Goal: Information Seeking & Learning: Learn about a topic

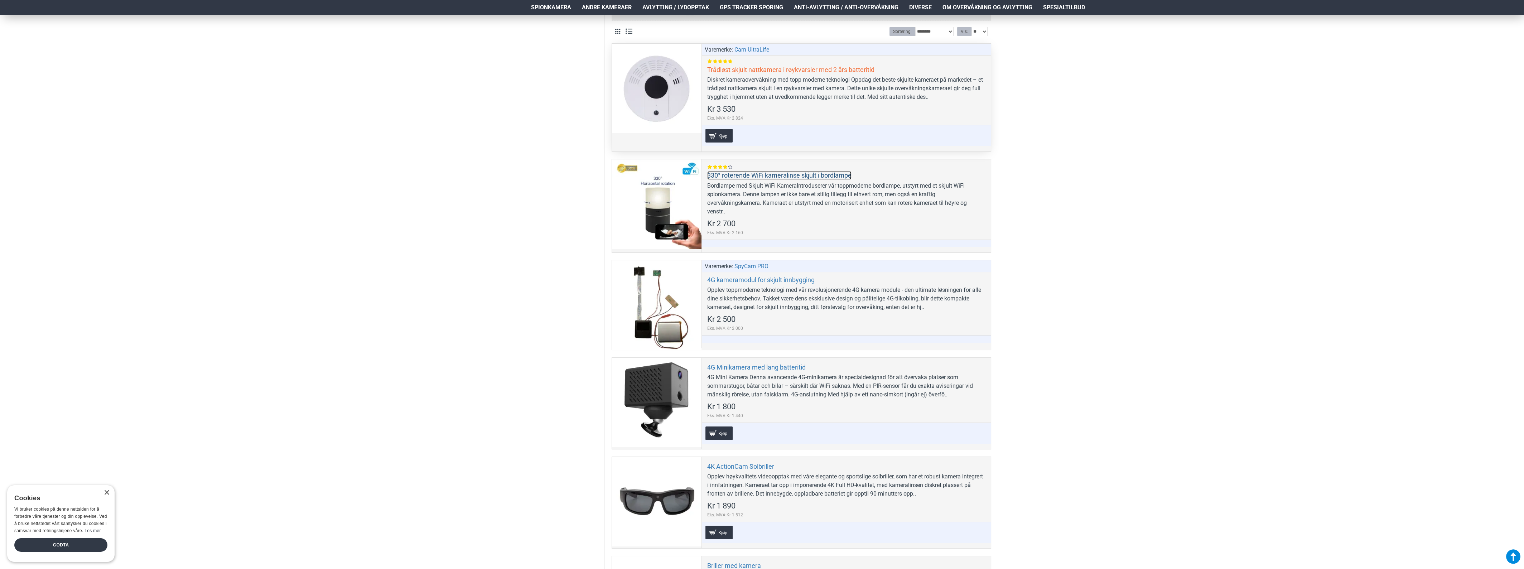
scroll to position [313, 0]
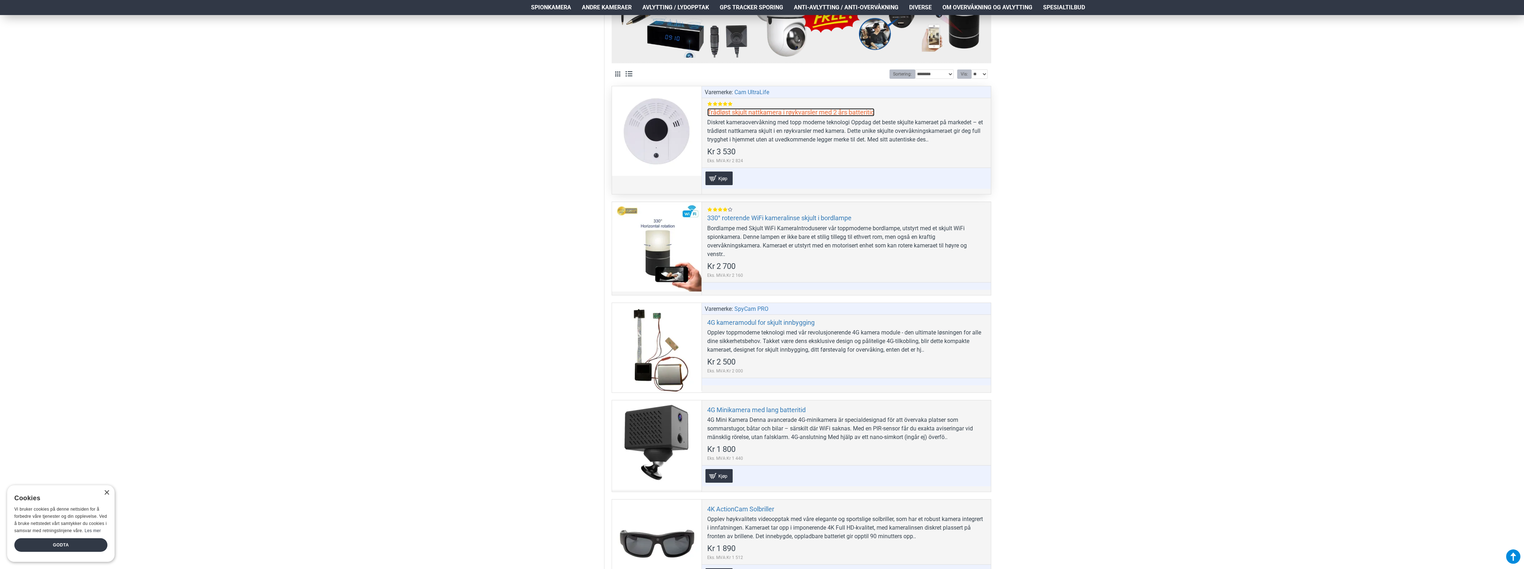
click at [758, 110] on link "Trådløst skjult nattkamera i røykvarsler med 2 års batteritid" at bounding box center [790, 112] width 167 height 8
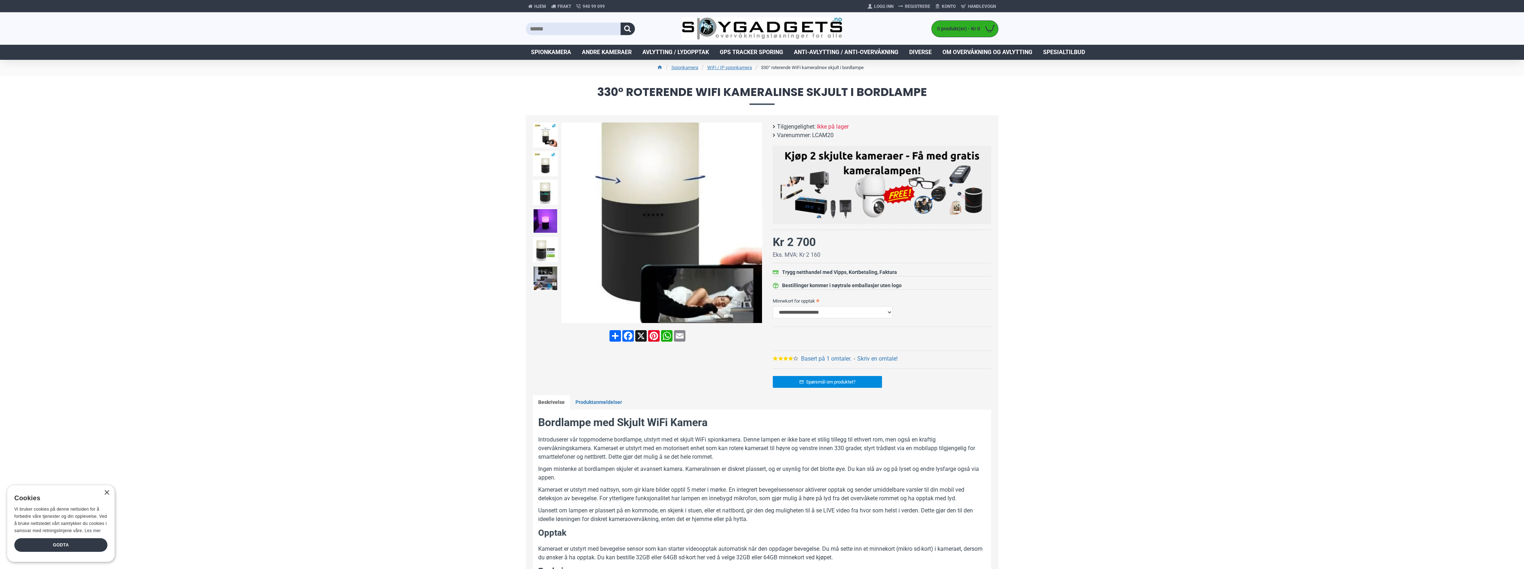
click at [681, 268] on img at bounding box center [661, 222] width 200 height 200
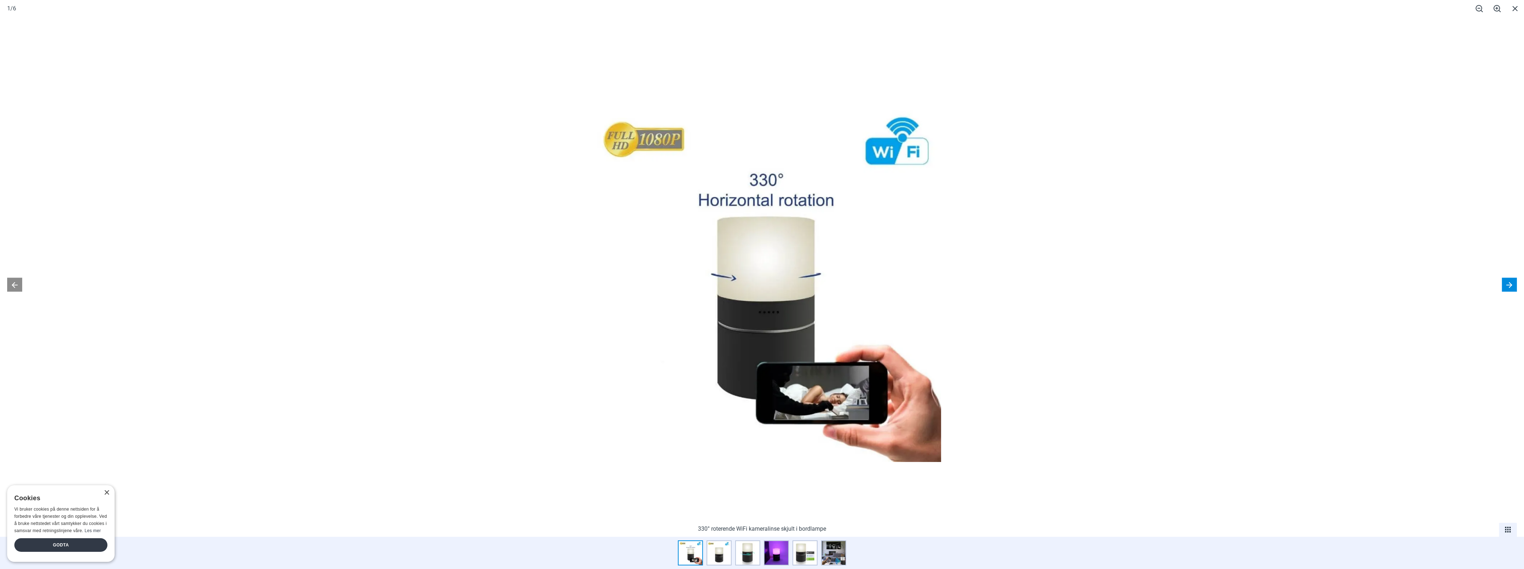
click at [1506, 282] on button at bounding box center [1508, 284] width 15 height 14
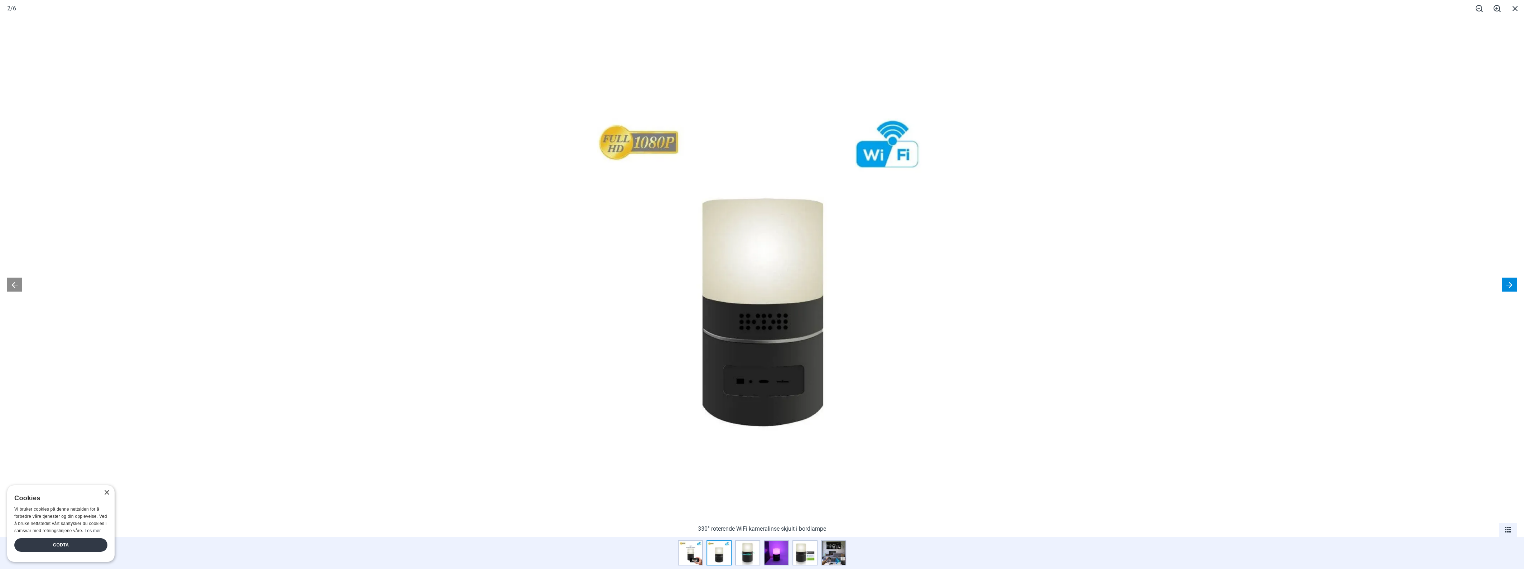
click at [1506, 282] on button at bounding box center [1508, 284] width 15 height 14
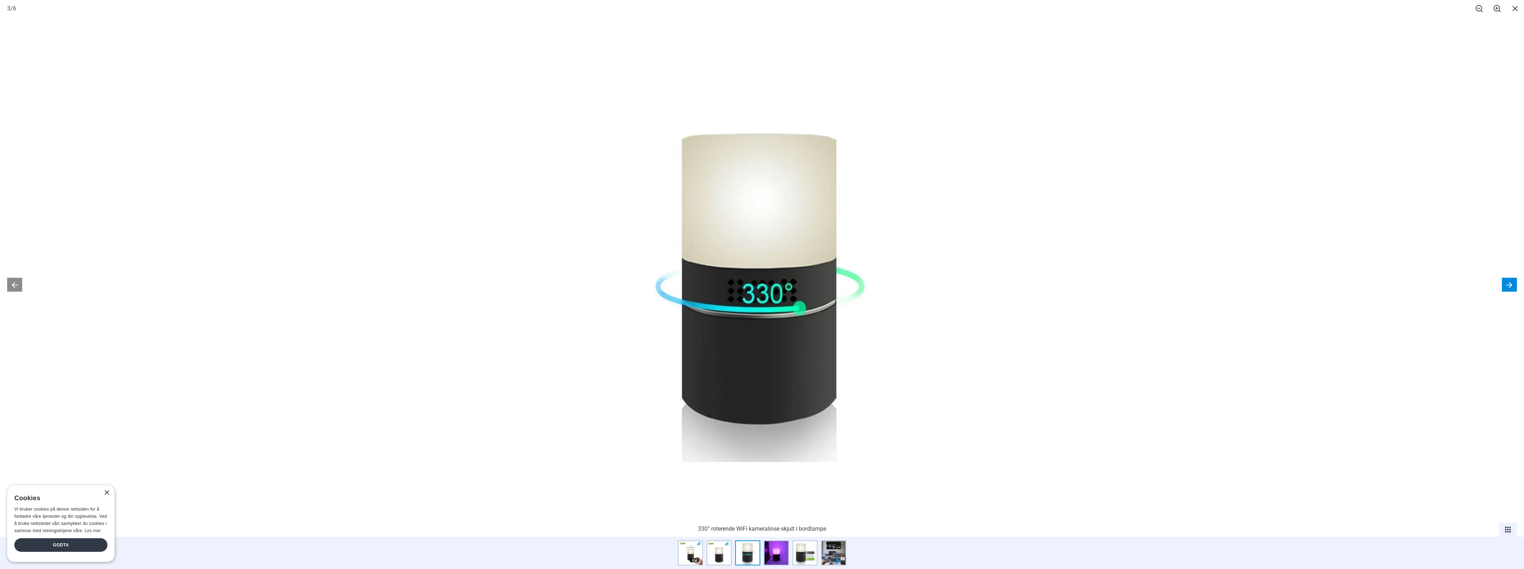
click at [1506, 282] on button at bounding box center [1508, 284] width 15 height 14
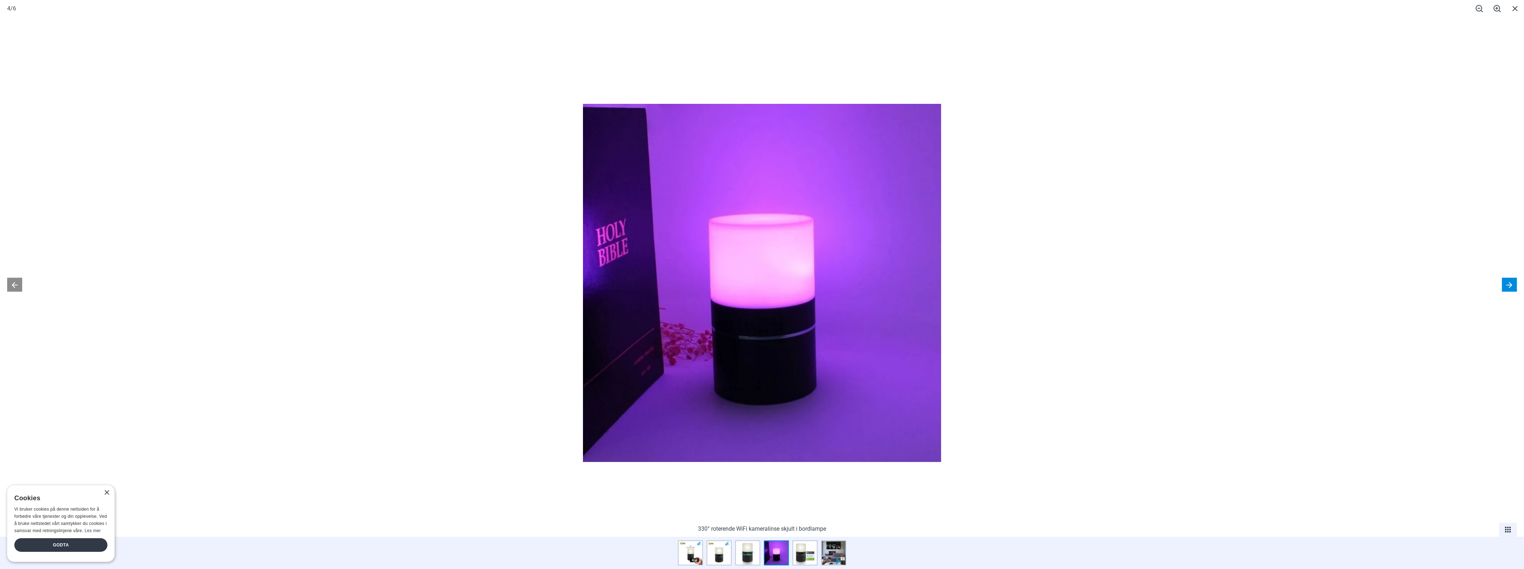
click at [1506, 281] on button at bounding box center [1508, 284] width 15 height 14
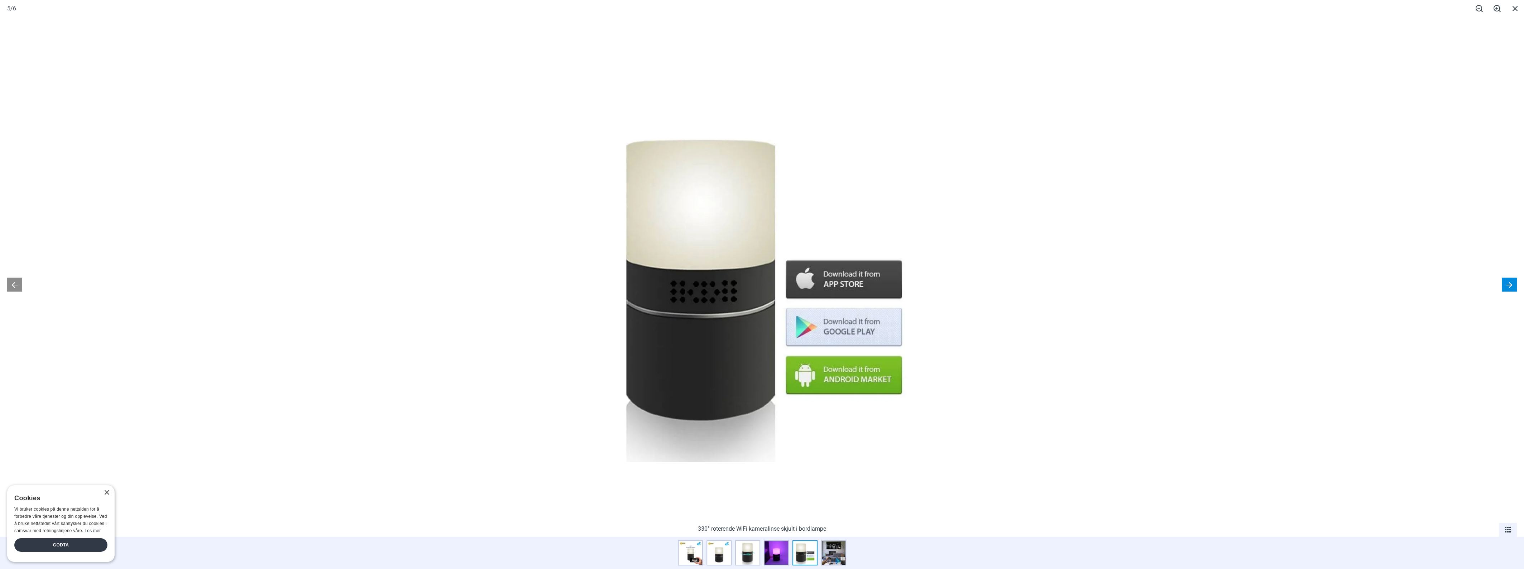
click at [1506, 281] on button at bounding box center [1508, 284] width 15 height 14
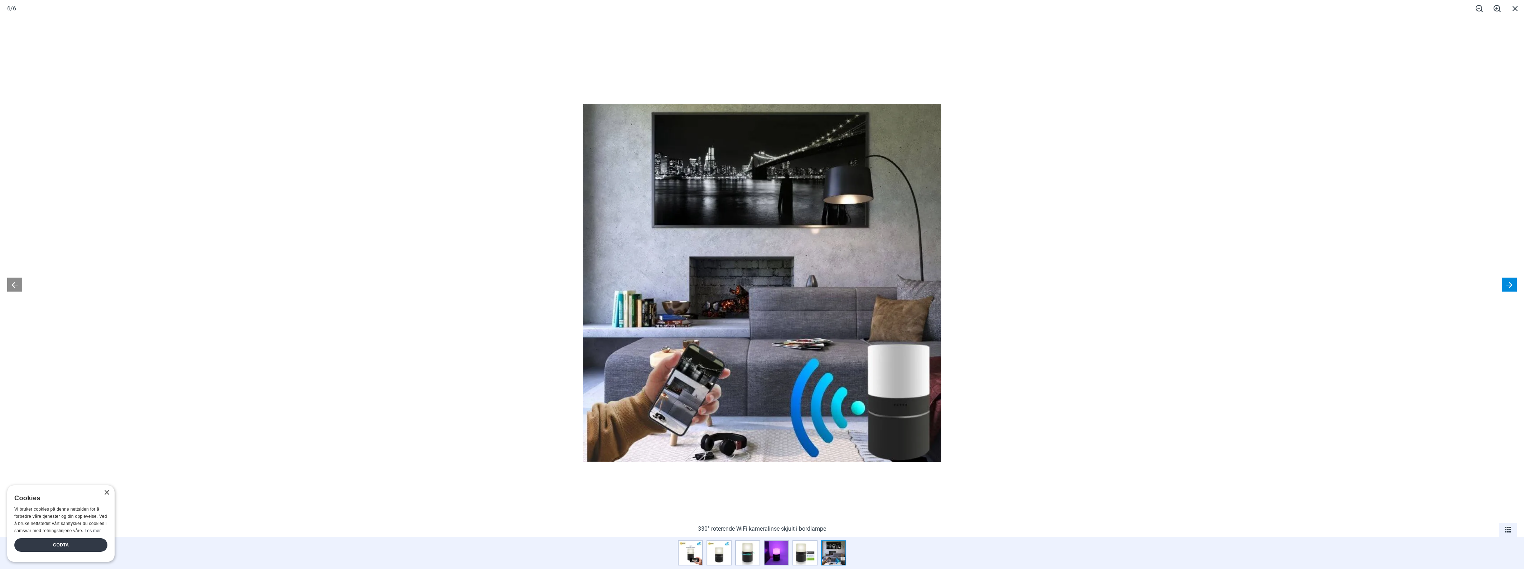
click at [1507, 280] on button at bounding box center [1508, 284] width 15 height 14
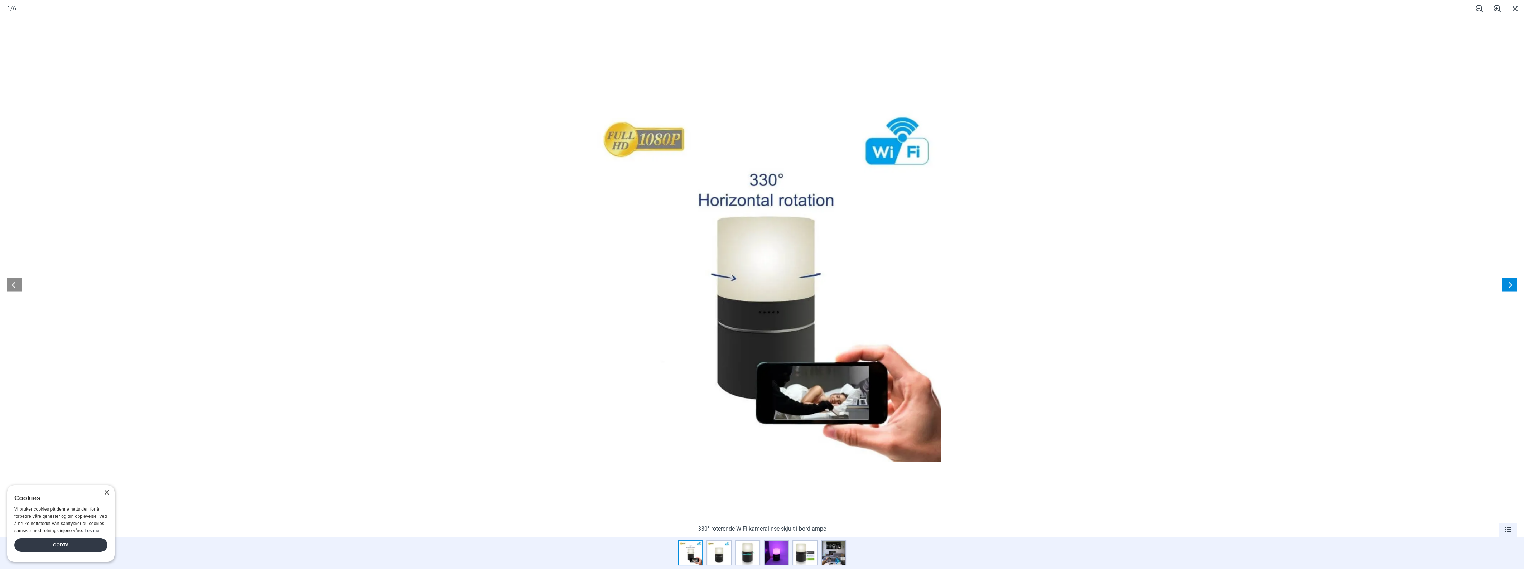
click at [1509, 278] on button at bounding box center [1508, 284] width 15 height 14
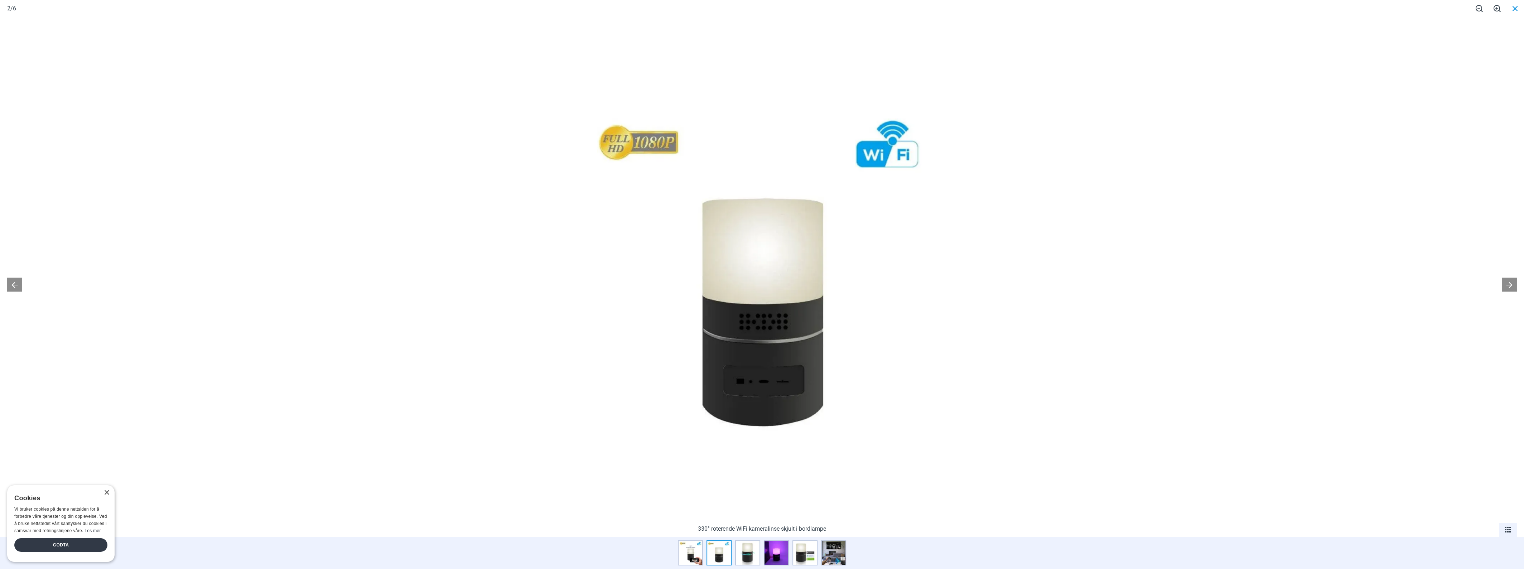
click at [1521, 4] on span at bounding box center [1515, 8] width 18 height 17
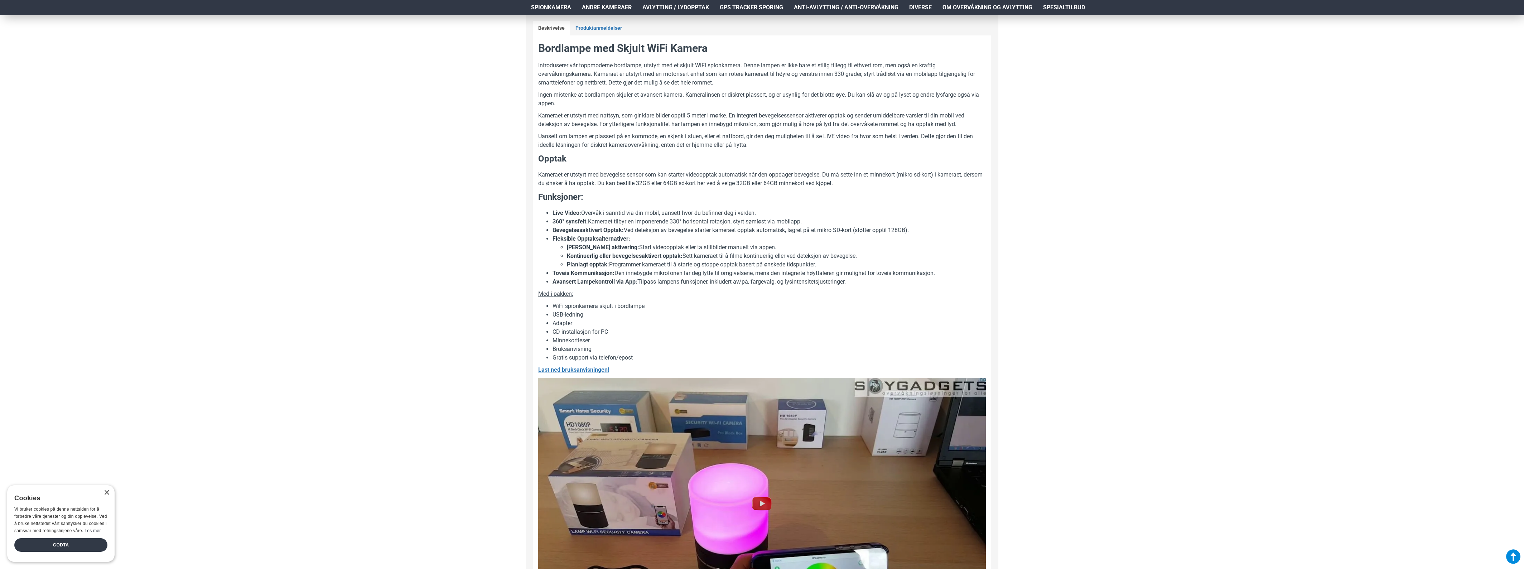
scroll to position [537, 0]
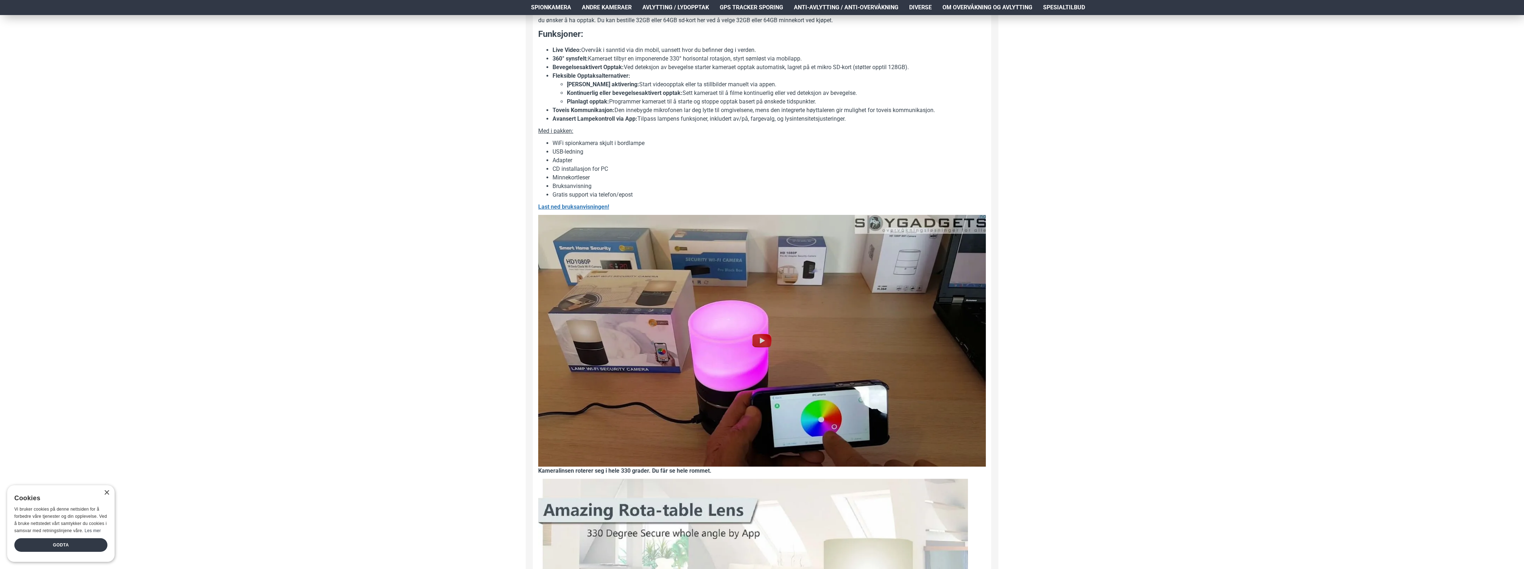
click at [742, 320] on img at bounding box center [761, 341] width 447 height 252
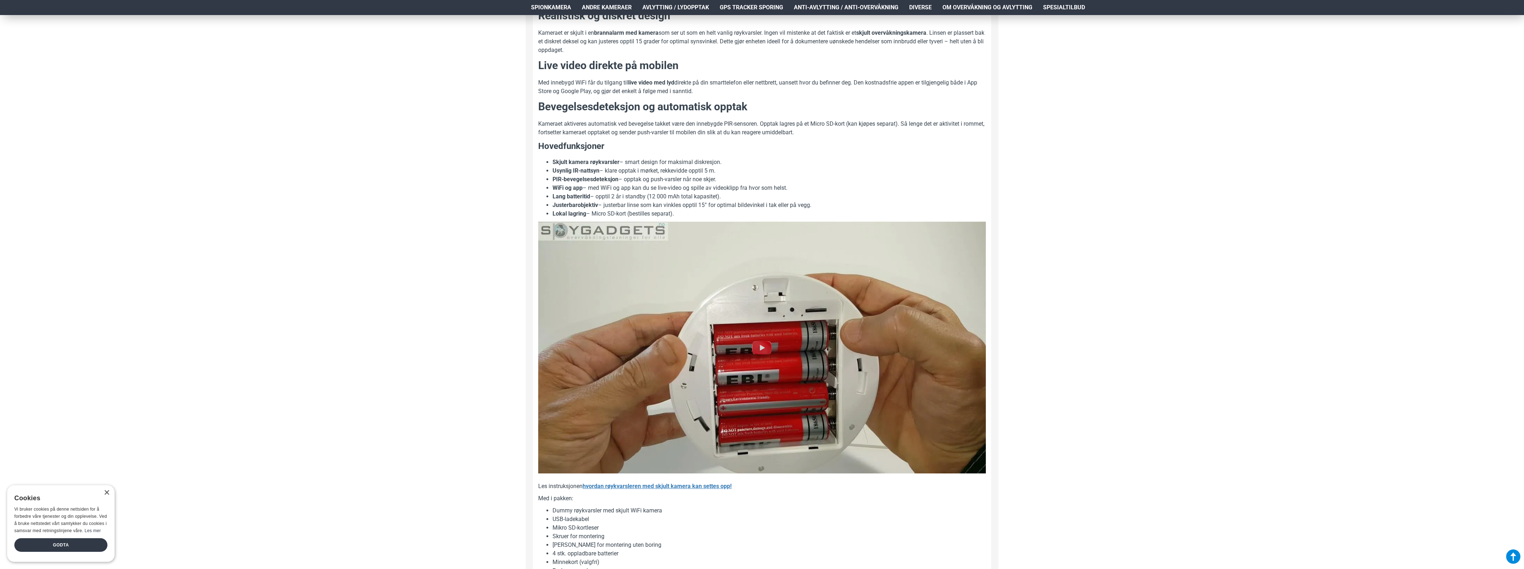
scroll to position [671, 0]
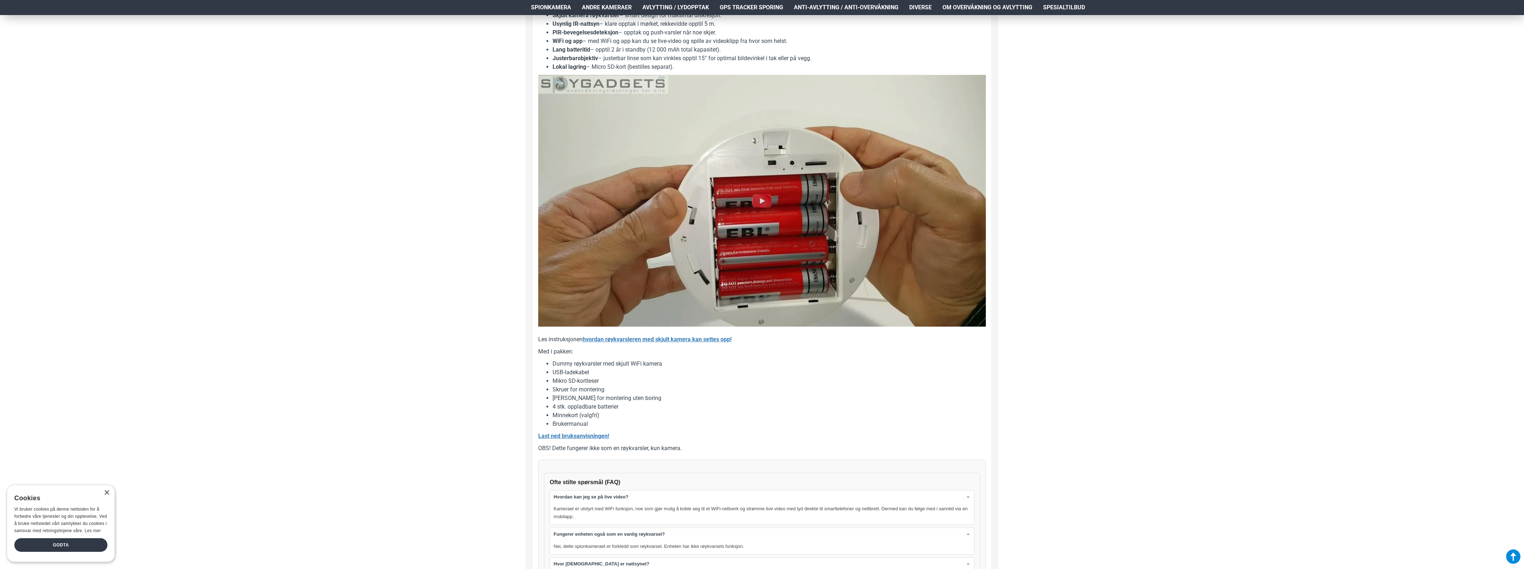
click at [768, 223] on img at bounding box center [761, 201] width 447 height 252
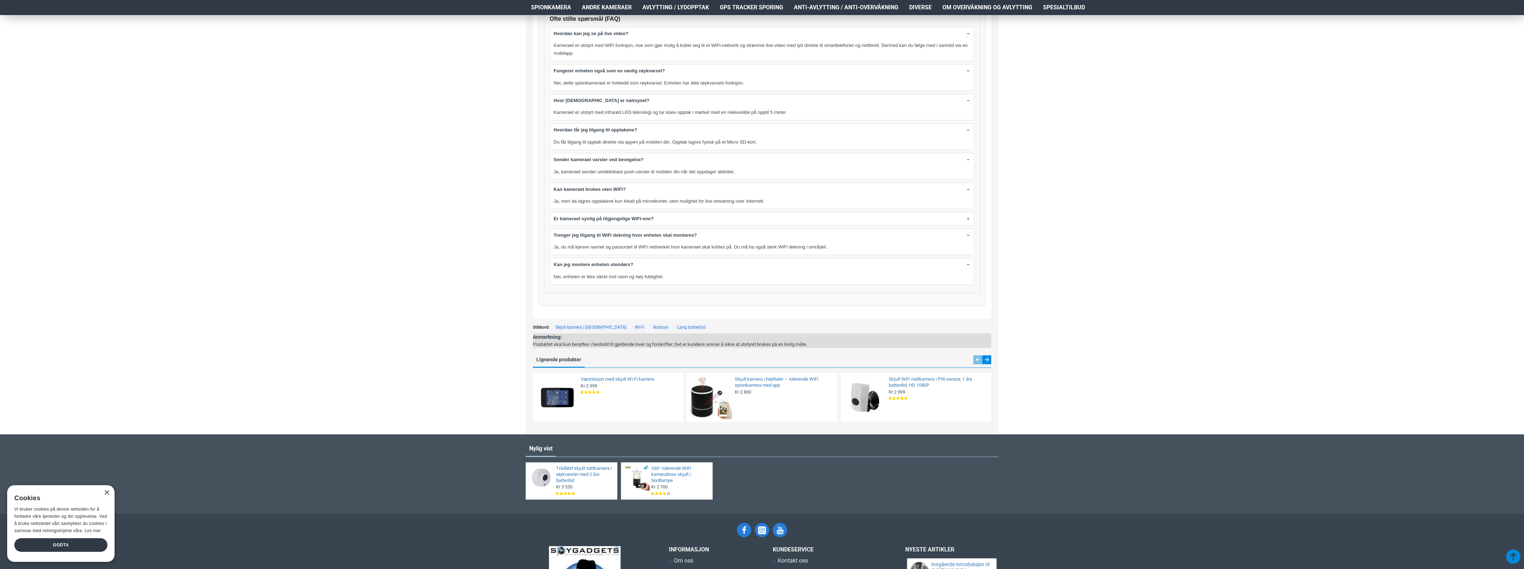
scroll to position [1253, 0]
